Goal: Find specific page/section: Find specific page/section

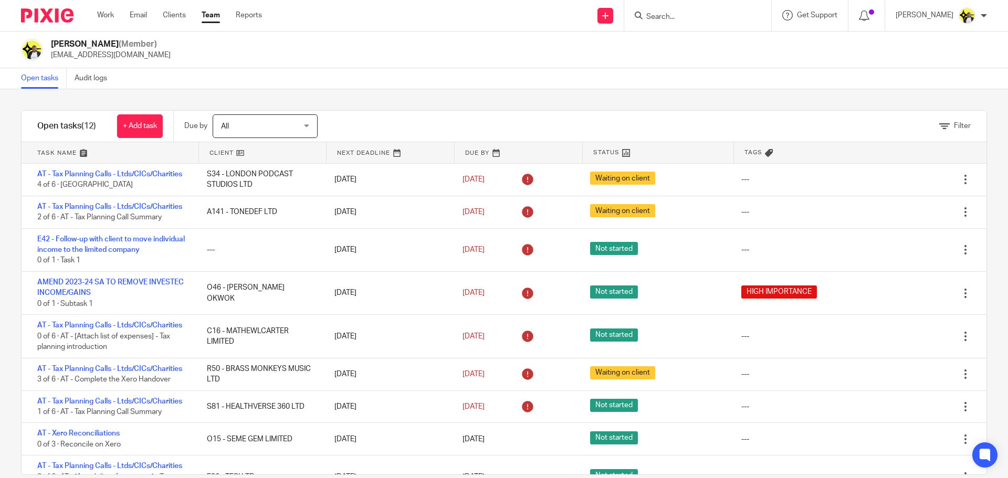
scroll to position [130, 0]
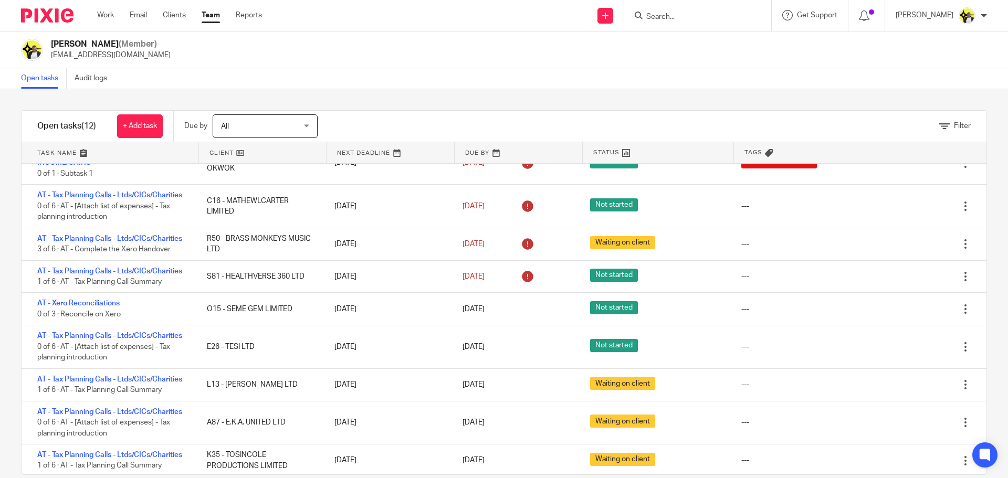
click at [647, 10] on form at bounding box center [701, 15] width 112 height 13
click at [654, 16] on input "Search" at bounding box center [692, 17] width 94 height 9
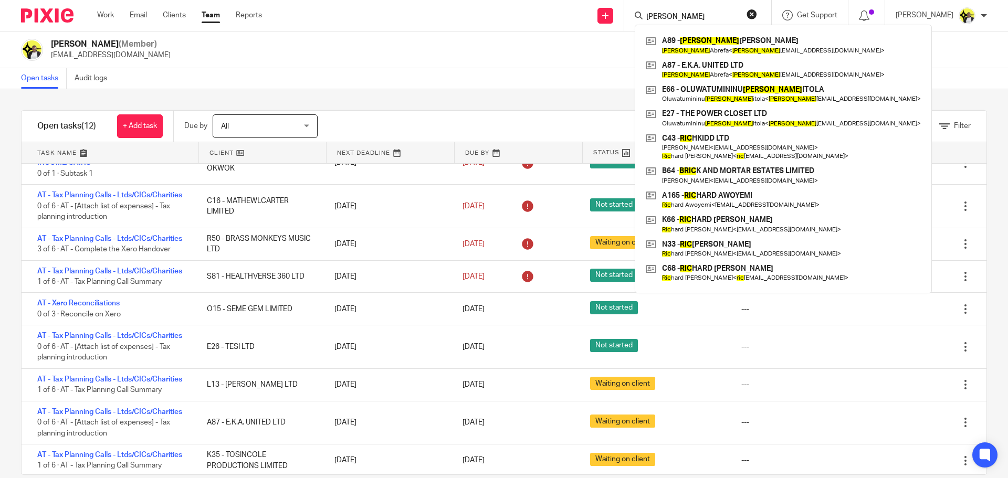
type input "eric"
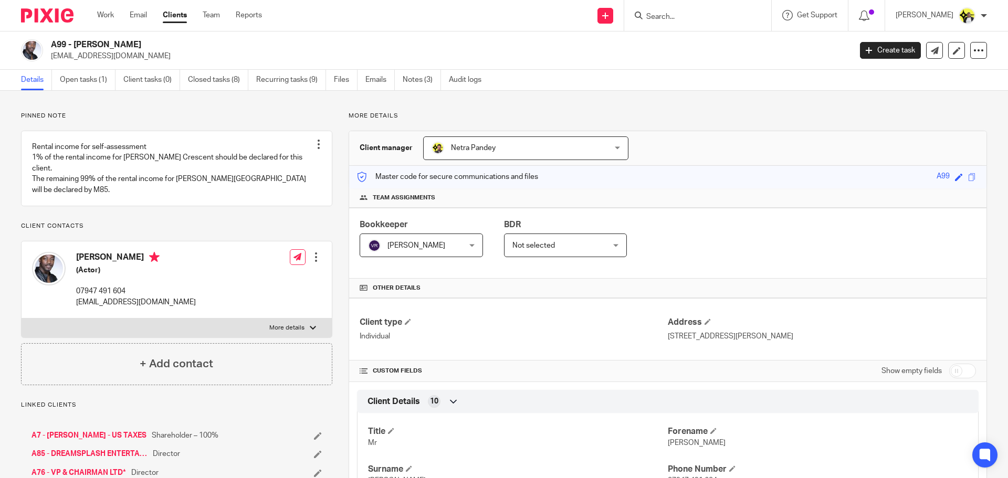
click at [658, 20] on input "Search" at bounding box center [692, 17] width 94 height 9
type input "e"
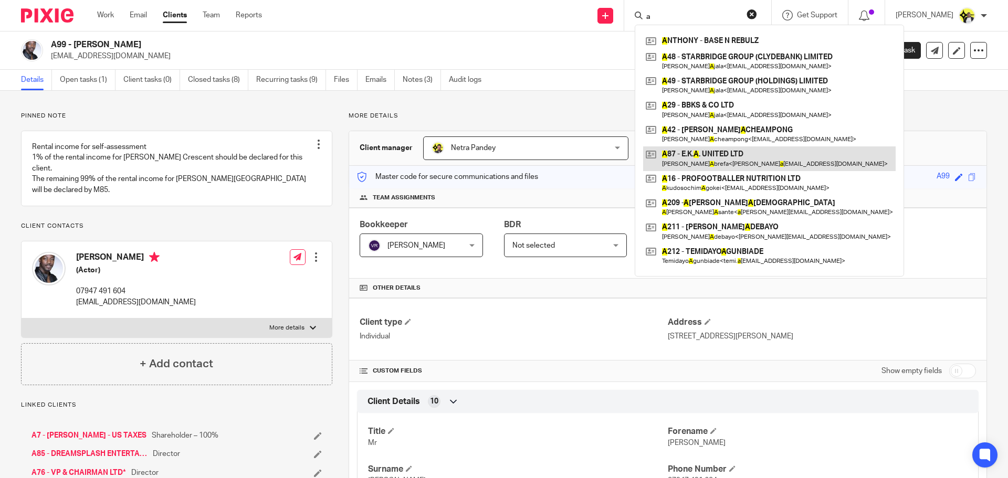
type input "a"
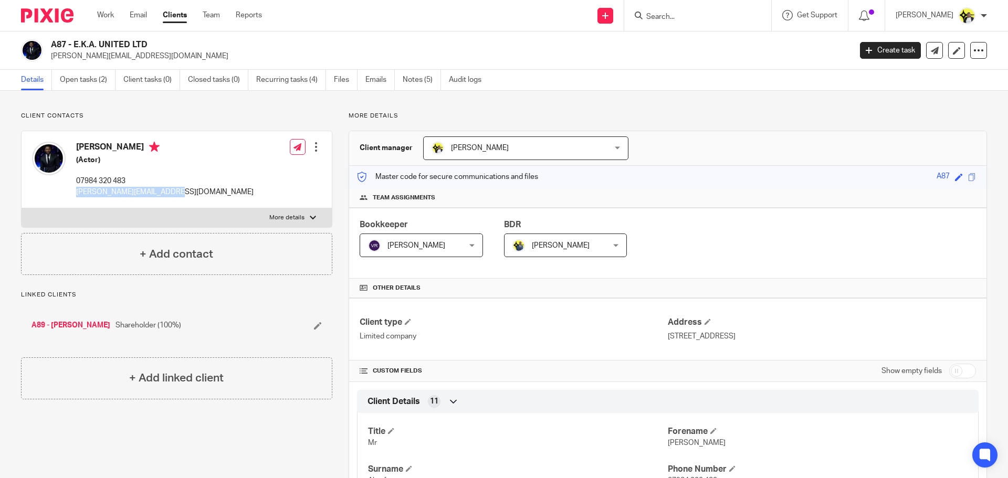
drag, startPoint x: 175, startPoint y: 192, endPoint x: 69, endPoint y: 193, distance: 106.5
click at [69, 194] on div "[PERSON_NAME] (Actor) 07984 320 483 [PERSON_NAME][EMAIL_ADDRESS][DOMAIN_NAME] E…" at bounding box center [177, 169] width 310 height 77
copy div "[PERSON_NAME] (Actor) 07984 320 483 [EMAIL_ADDRESS][DOMAIN_NAME]"
click at [172, 194] on div "Eric Abrefa (Actor) 07984 320 483 eric_abrefa@hotmail.co.uk Edit contact Create…" at bounding box center [177, 169] width 310 height 77
drag, startPoint x: 172, startPoint y: 194, endPoint x: 76, endPoint y: 200, distance: 96.8
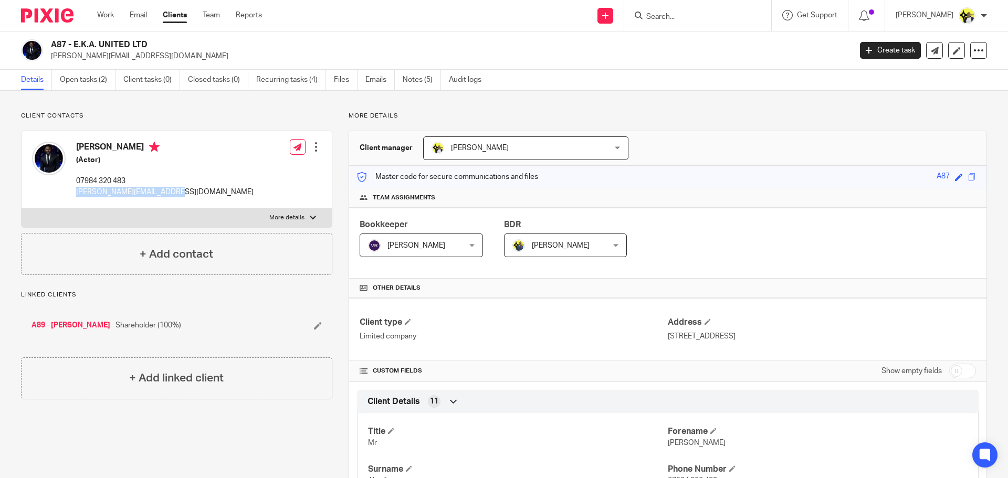
click at [76, 200] on div "Eric Abrefa (Actor) 07984 320 483 eric_abrefa@hotmail.co.uk Edit contact Create…" at bounding box center [177, 169] width 310 height 77
copy p "eric_abrefa@hotmail.co.uk"
click at [665, 14] on input "Search" at bounding box center [692, 17] width 94 height 9
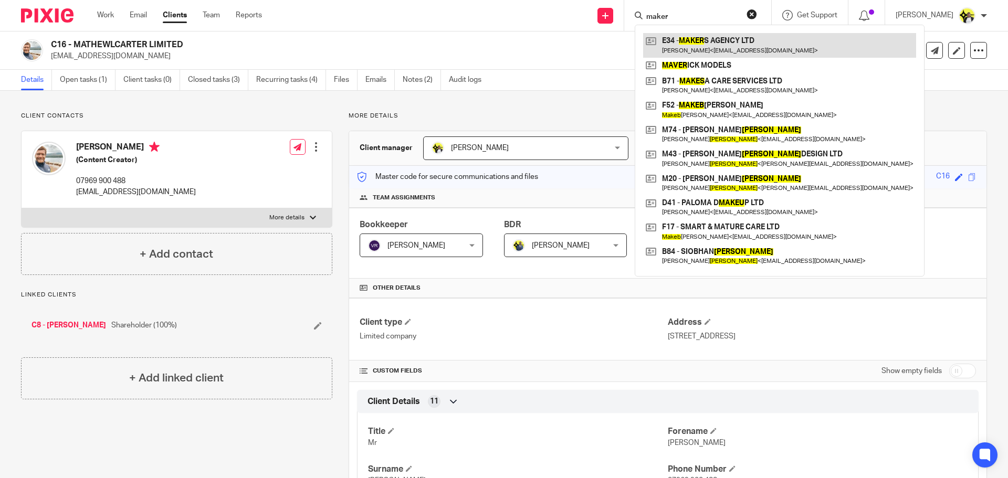
type input "maker"
click at [702, 45] on link at bounding box center [779, 45] width 273 height 24
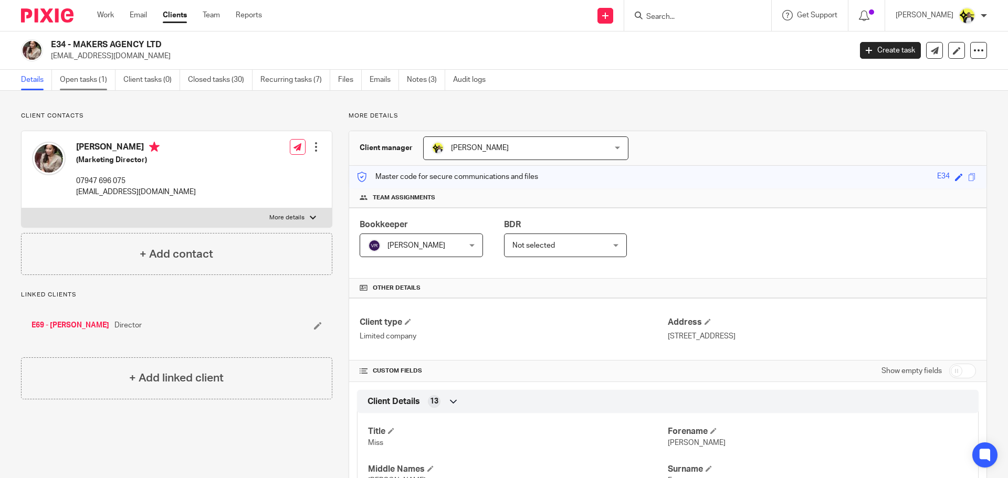
click at [84, 86] on link "Open tasks (1)" at bounding box center [88, 80] width 56 height 20
